Goal: Register for event/course

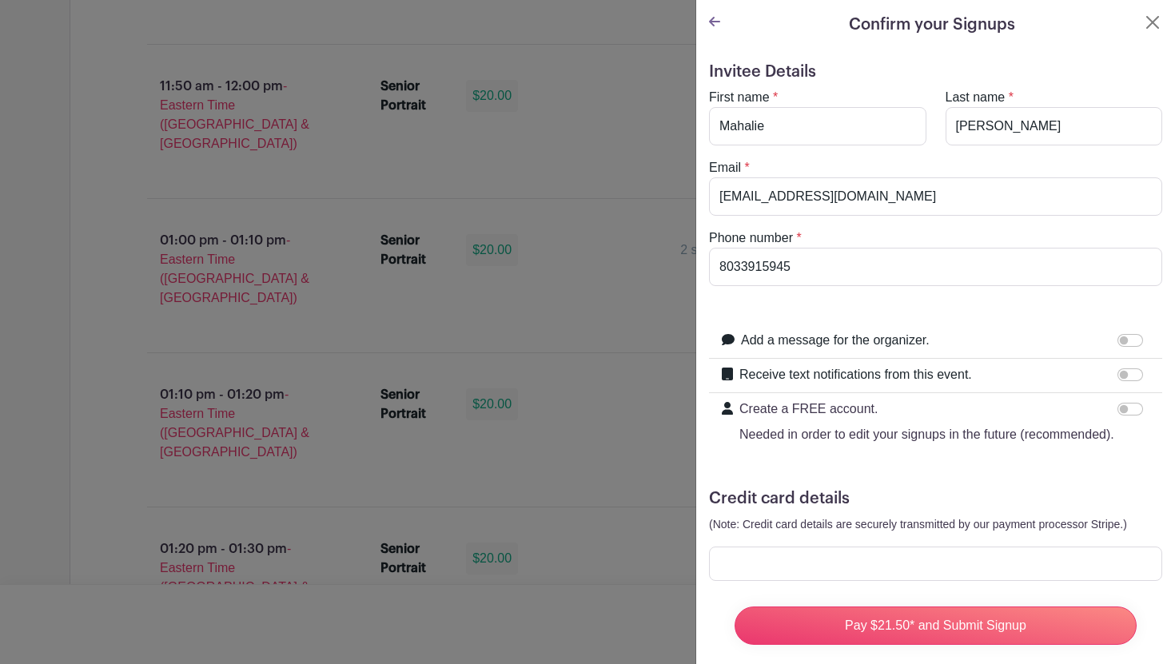
scroll to position [19, 0]
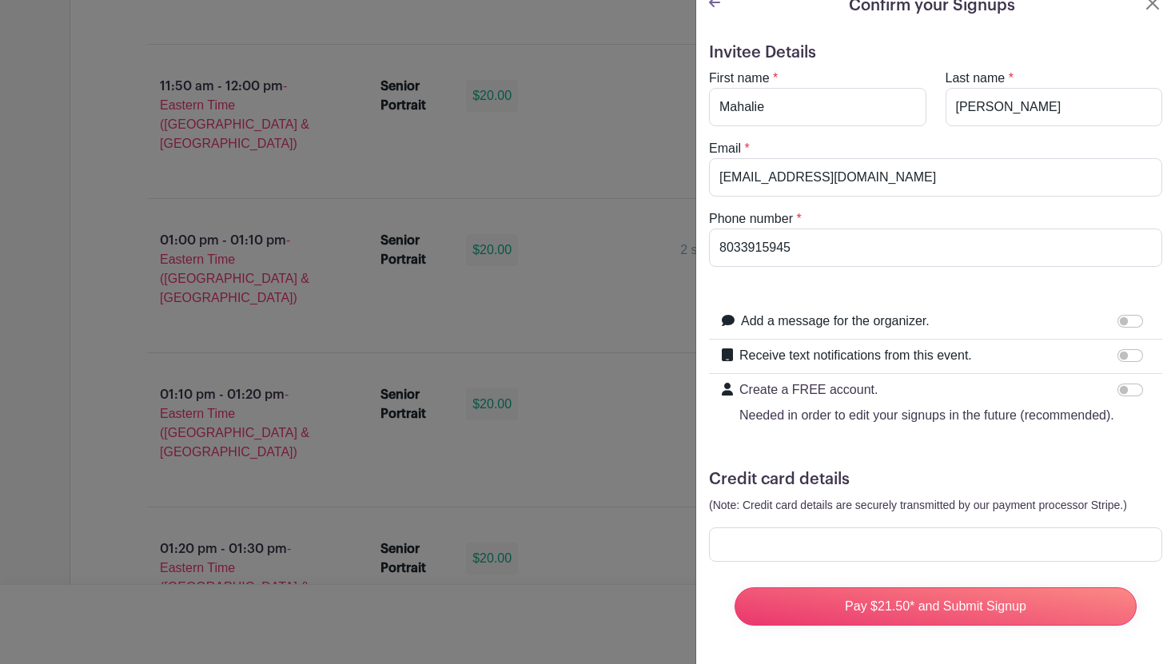
click at [1128, 363] on div at bounding box center [1134, 355] width 32 height 19
click at [1128, 357] on input "Receive text notifications from this event." at bounding box center [1131, 355] width 26 height 13
checkbox input "true"
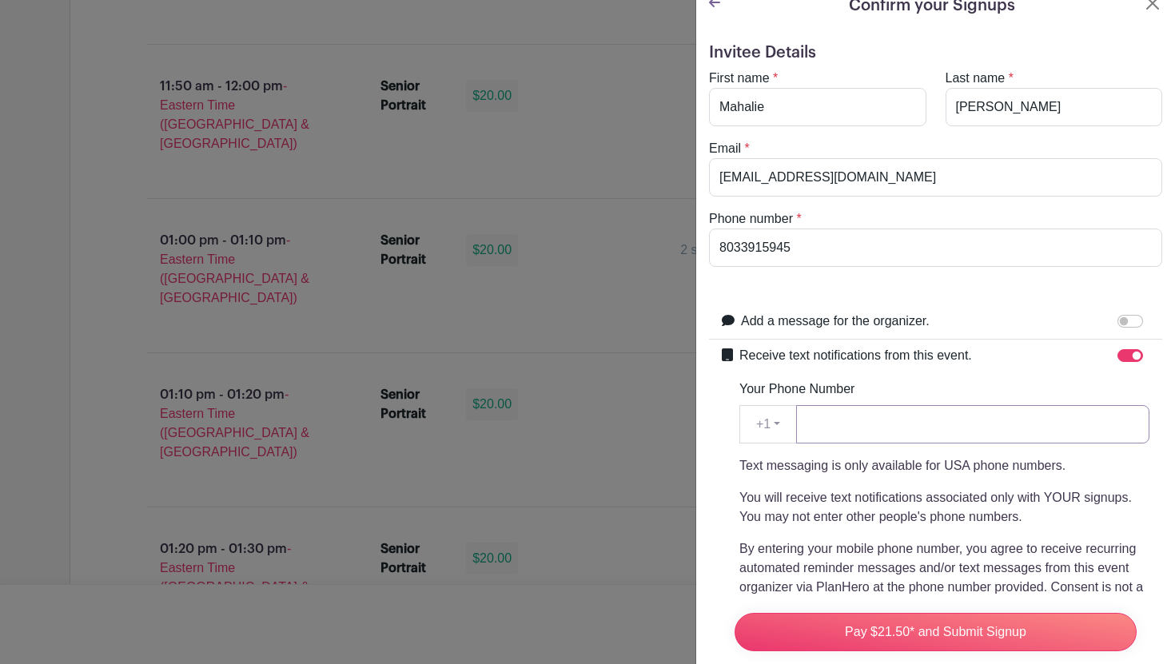
click at [1029, 435] on input "Your Phone Number" at bounding box center [972, 424] width 353 height 38
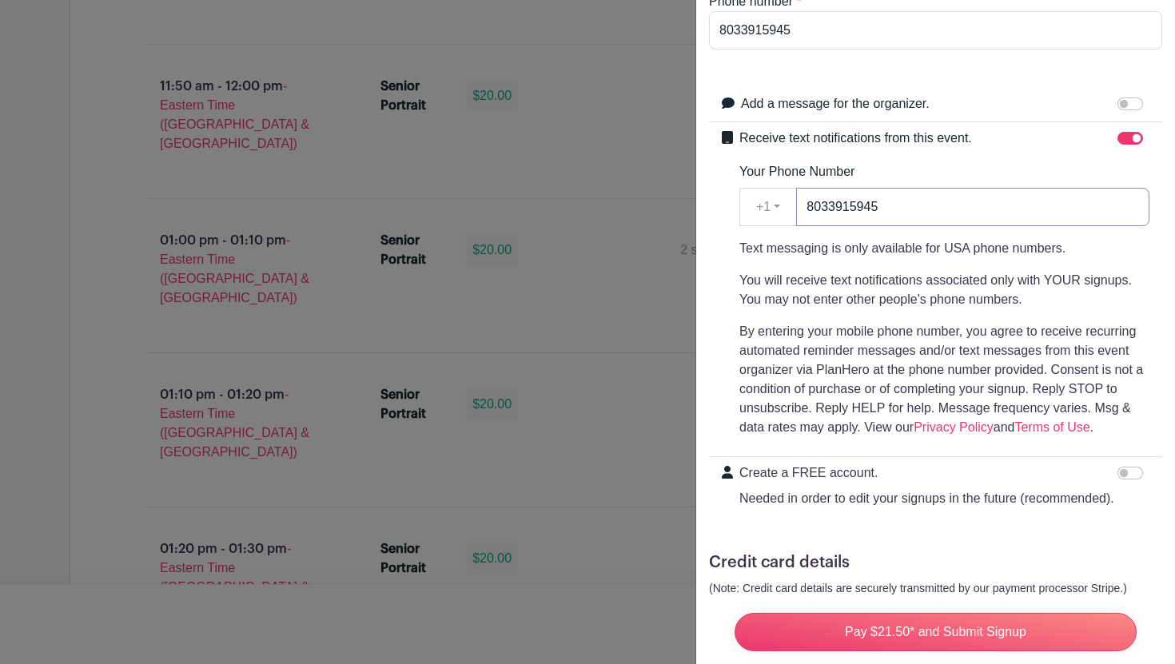
scroll to position [320, 0]
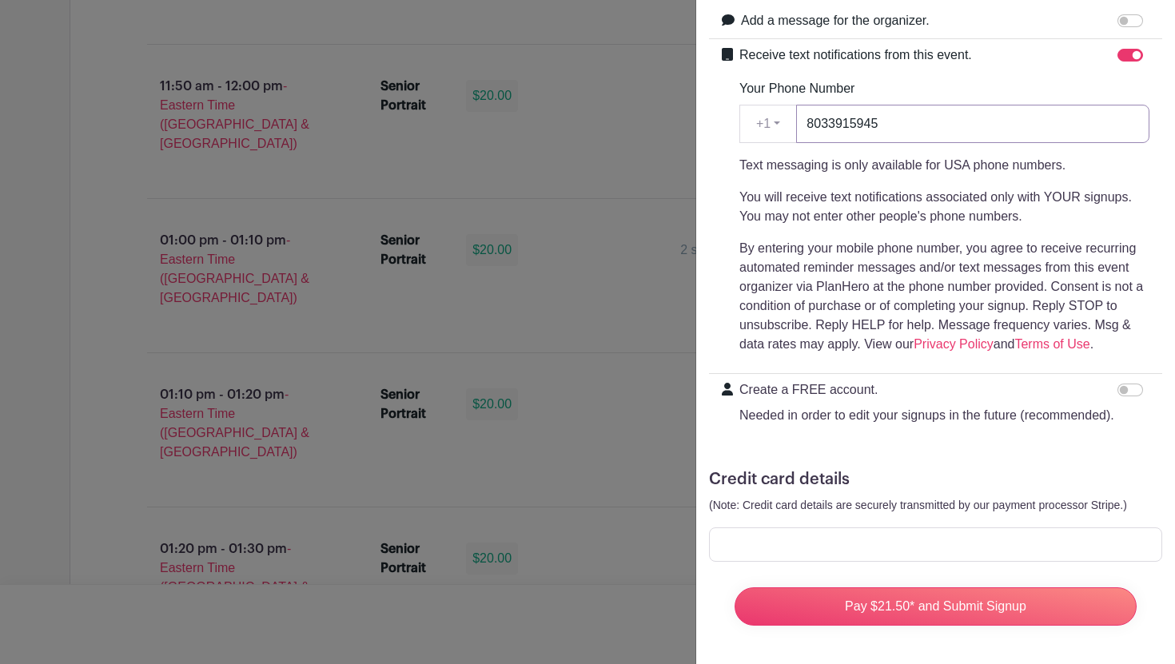
type input "8033915945"
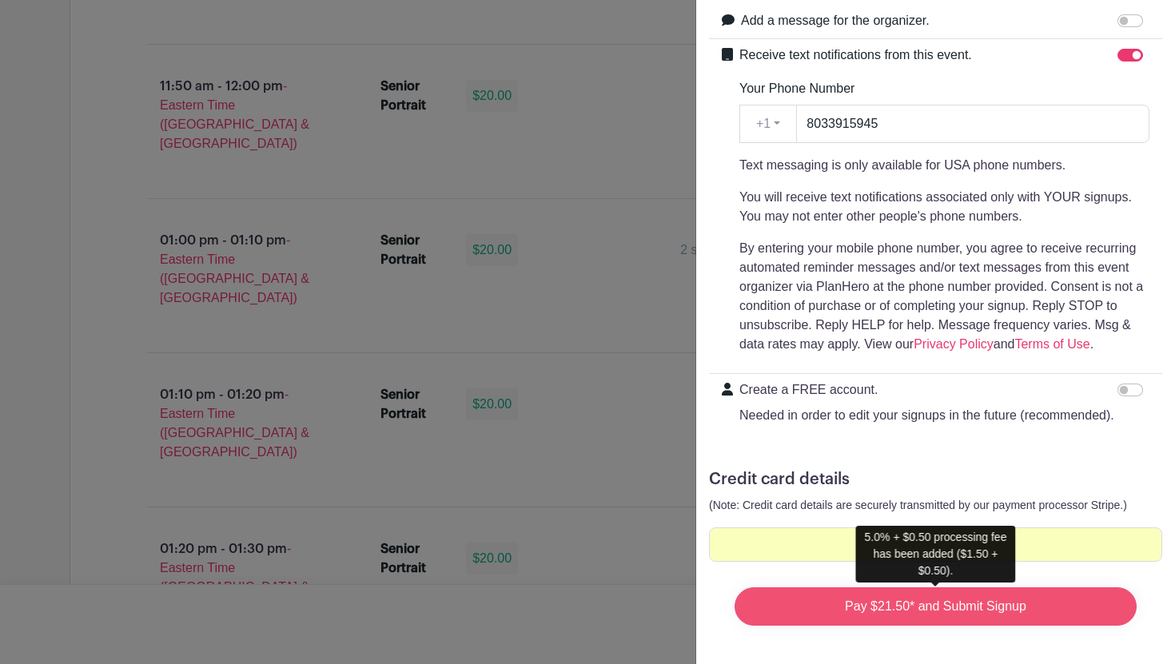
click at [797, 607] on input "Pay $21.50* and Submit Signup" at bounding box center [936, 607] width 402 height 38
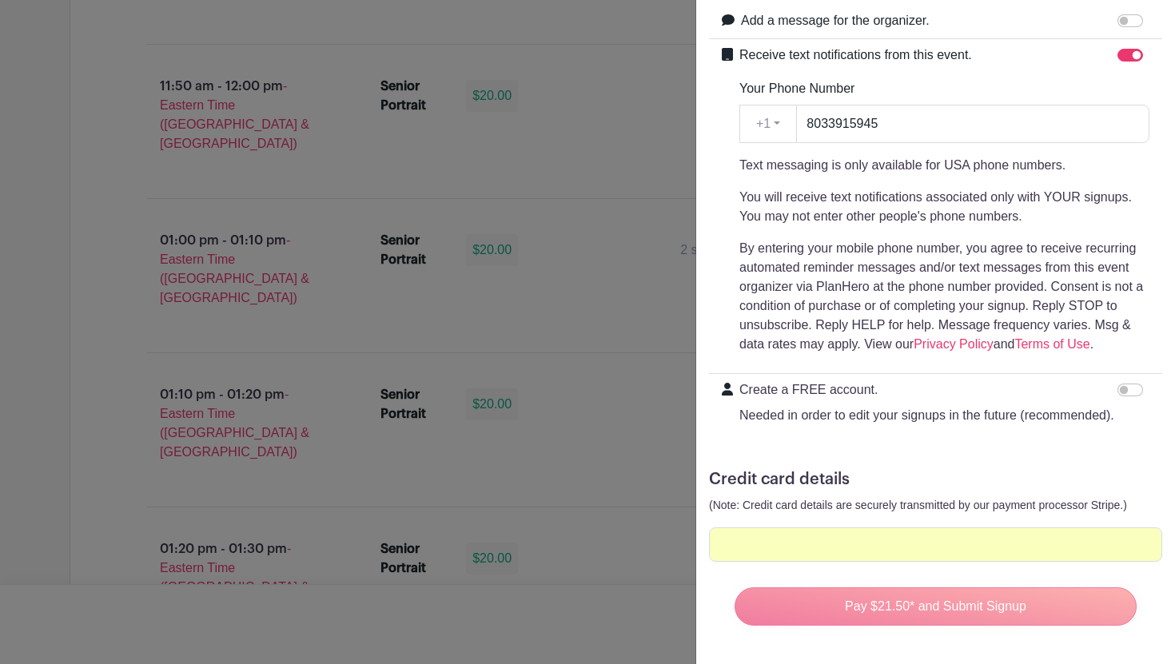
click at [903, 604] on div "Pay $21.50* and Submit Signup" at bounding box center [936, 607] width 428 height 64
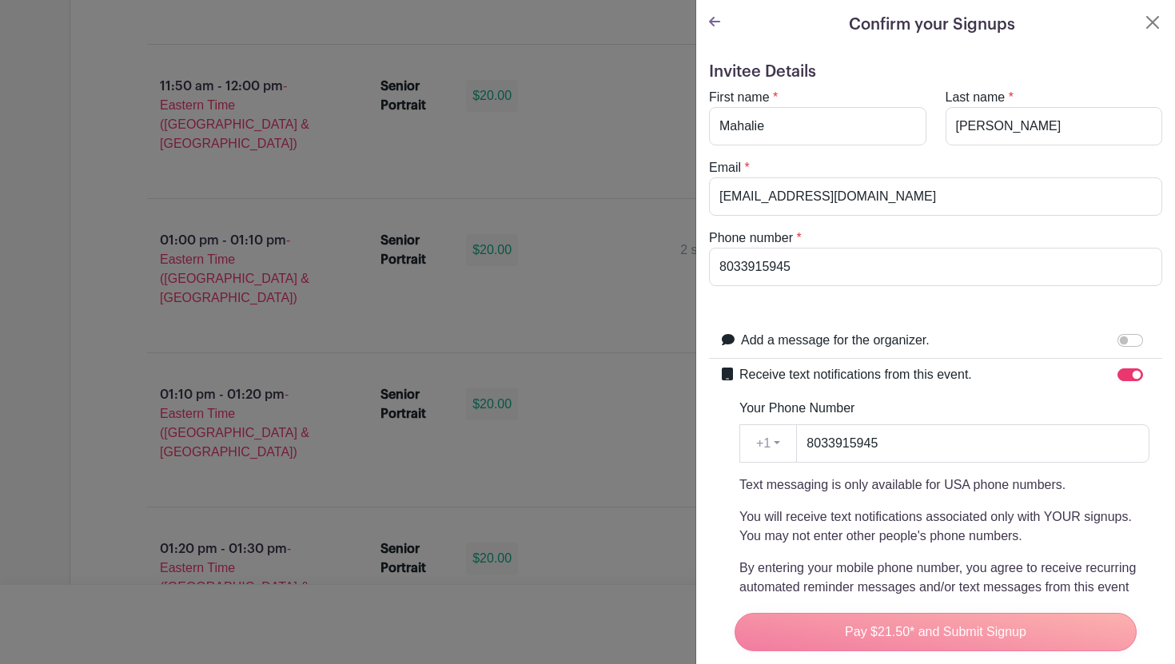
click at [916, 637] on div "Pay $21.50* and Submit Signup" at bounding box center [936, 632] width 428 height 64
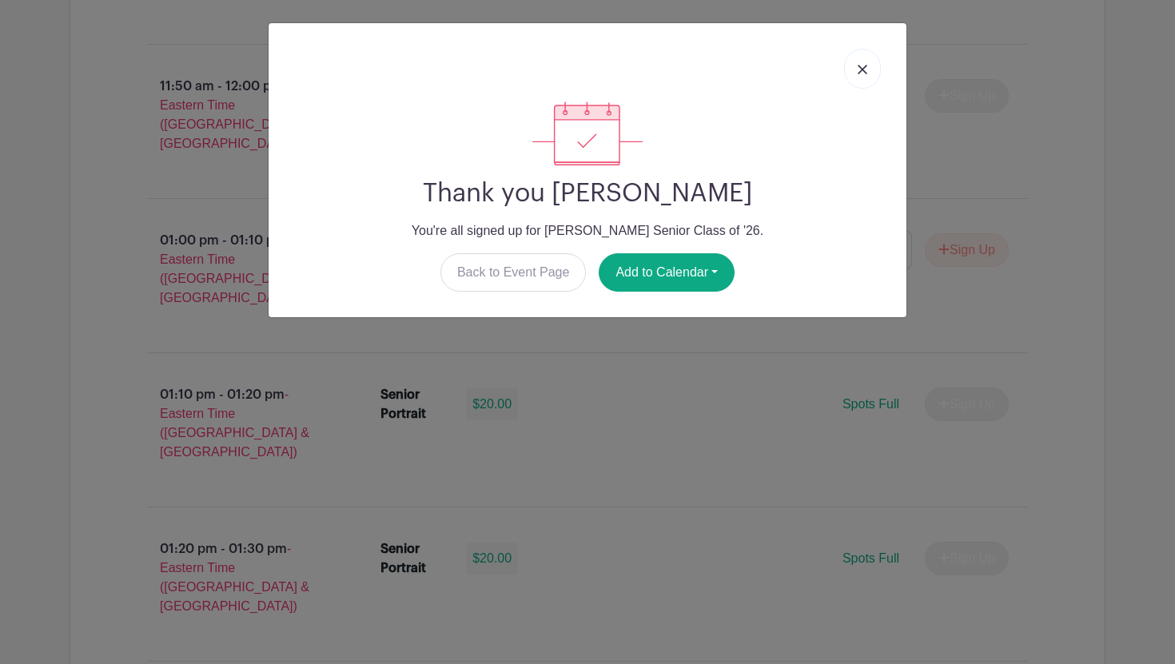
click at [864, 69] on img at bounding box center [863, 70] width 10 height 10
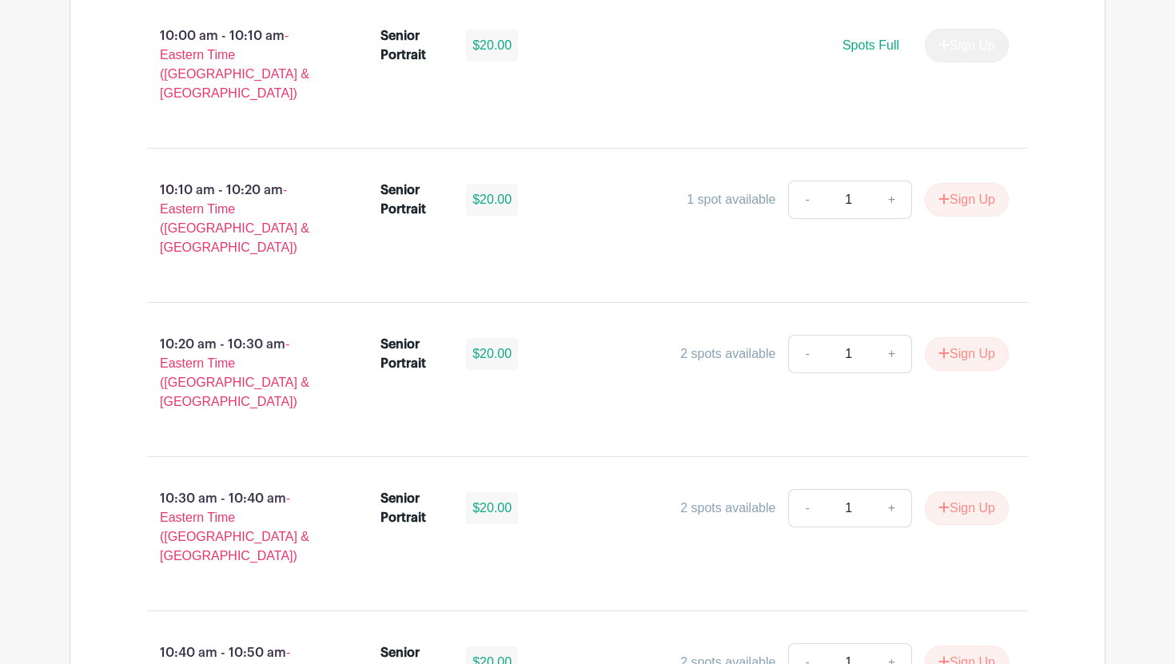
scroll to position [3018, 0]
